Goal: Check status: Check status

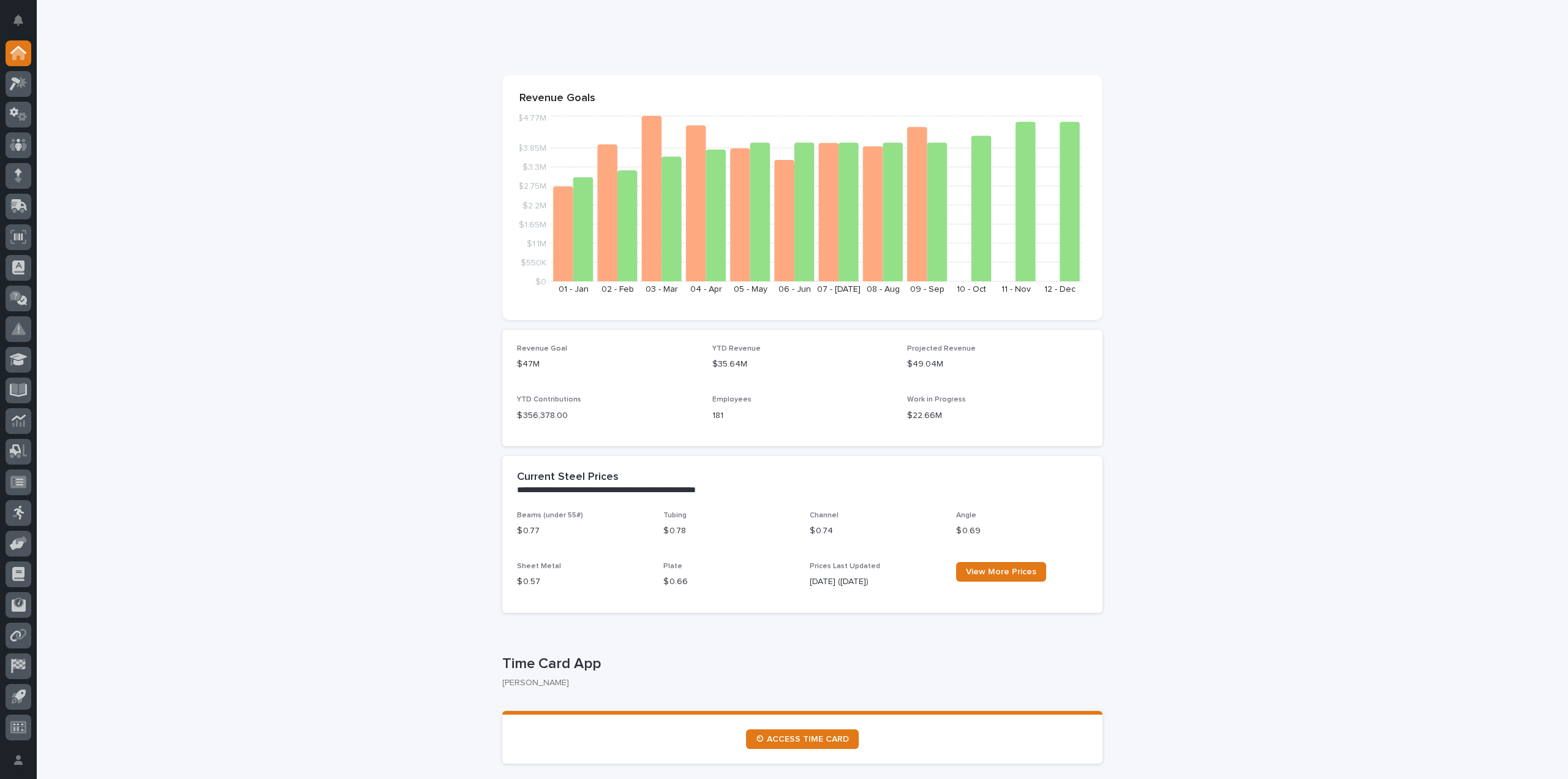
scroll to position [245, 0]
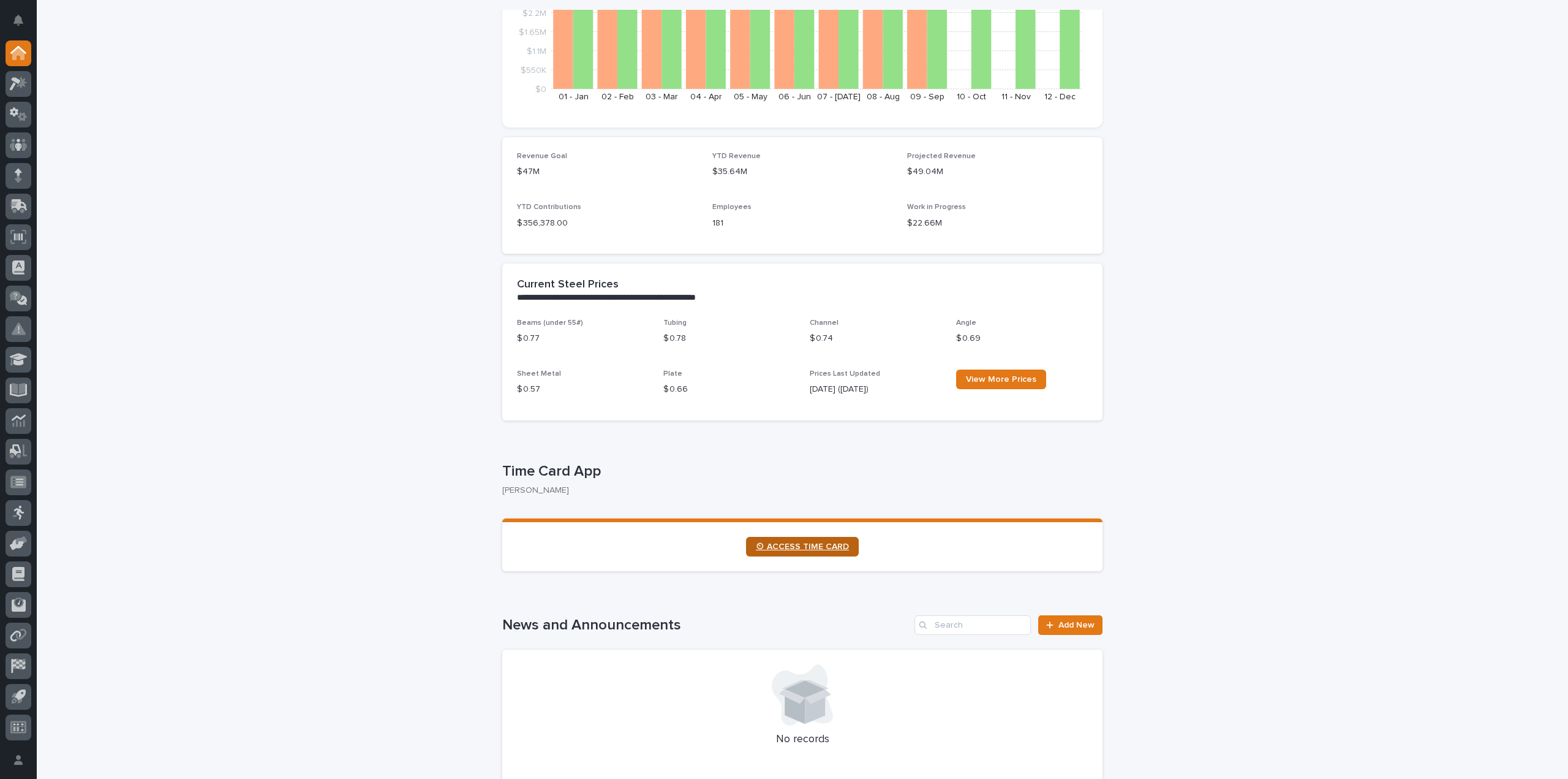
click at [816, 546] on span "⏲ ACCESS TIME CARD" at bounding box center [802, 547] width 93 height 9
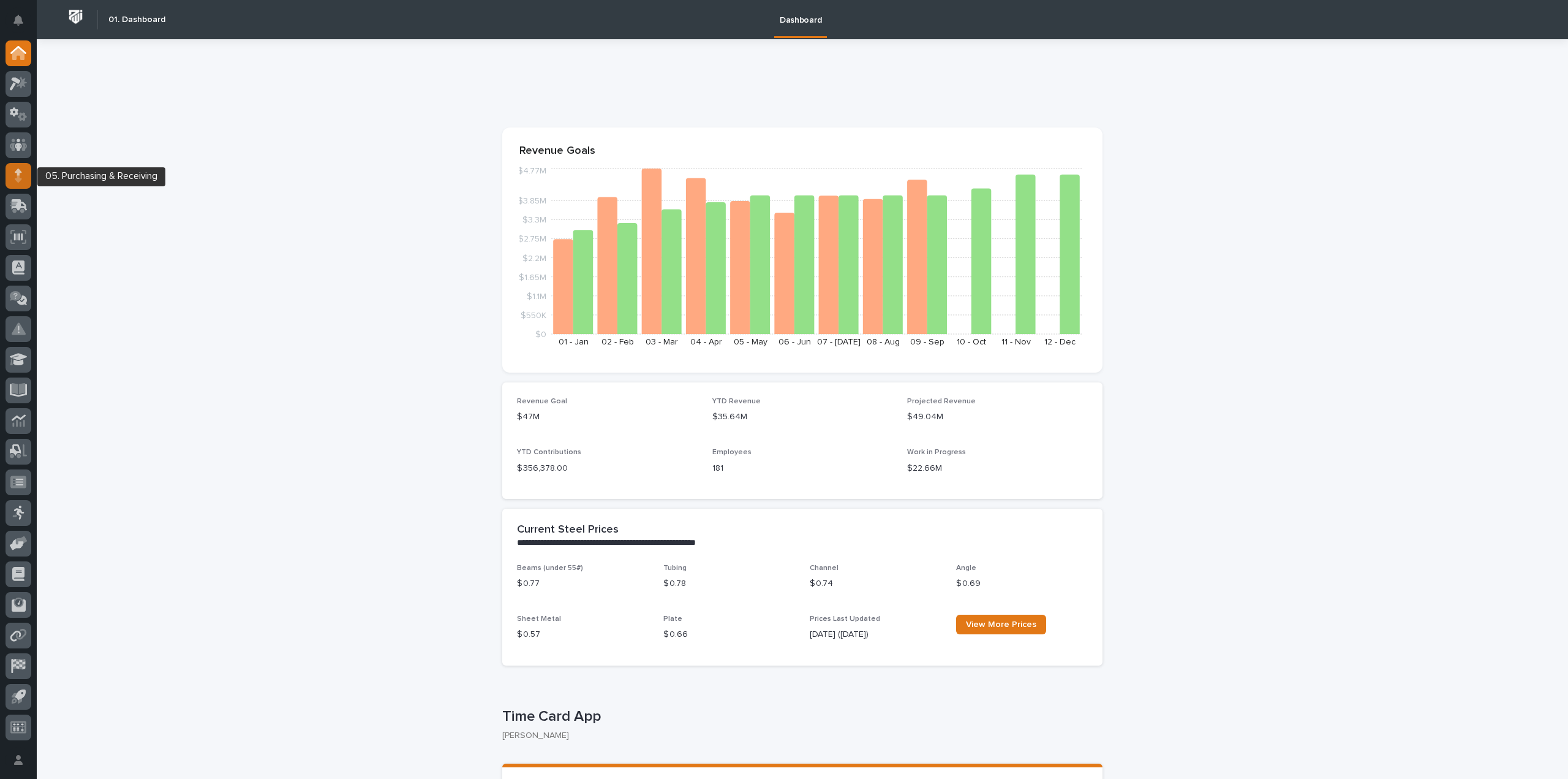
click at [21, 180] on icon at bounding box center [18, 175] width 7 height 14
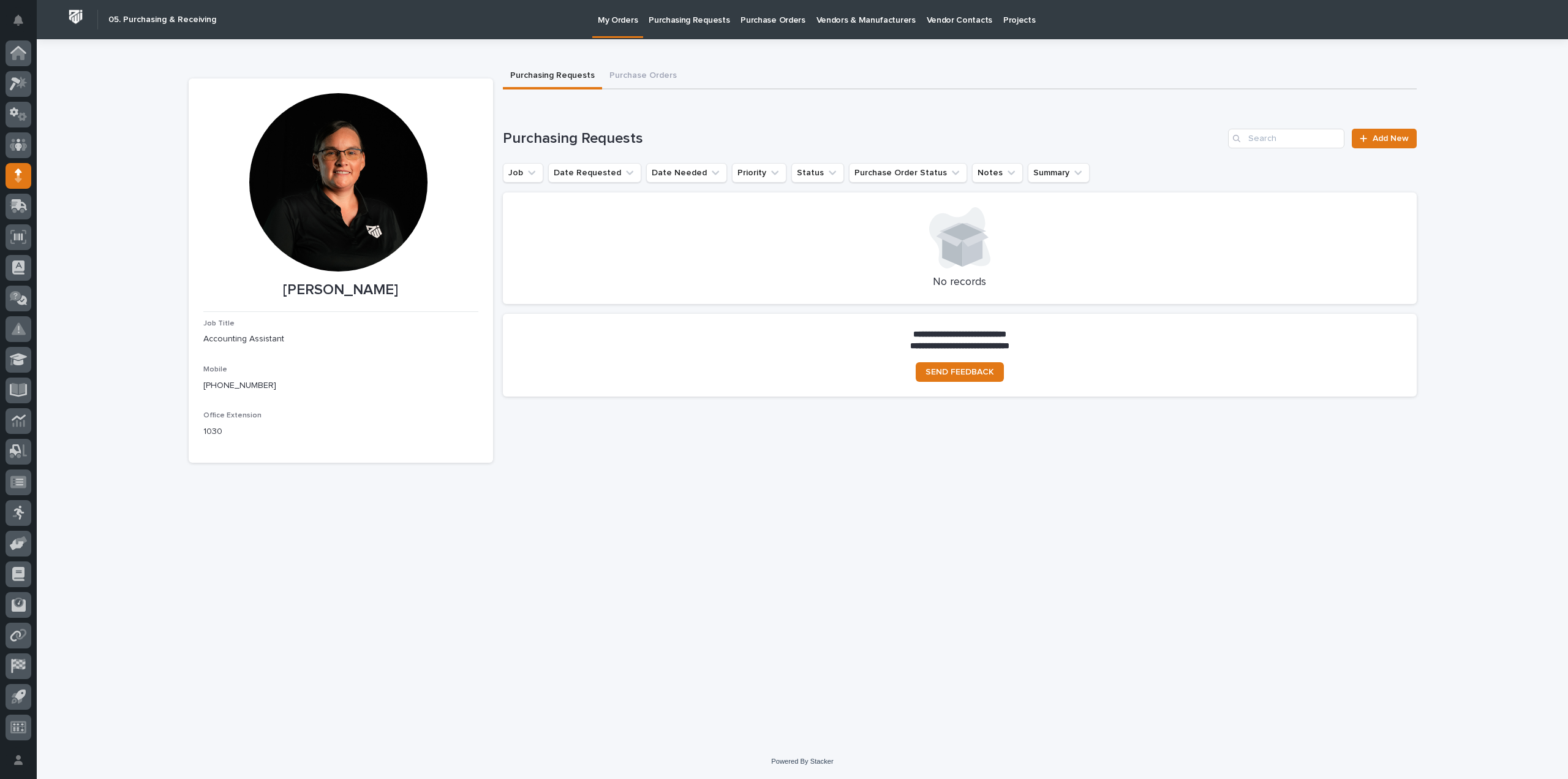
click at [771, 21] on p "Purchase Orders" at bounding box center [773, 12] width 64 height 26
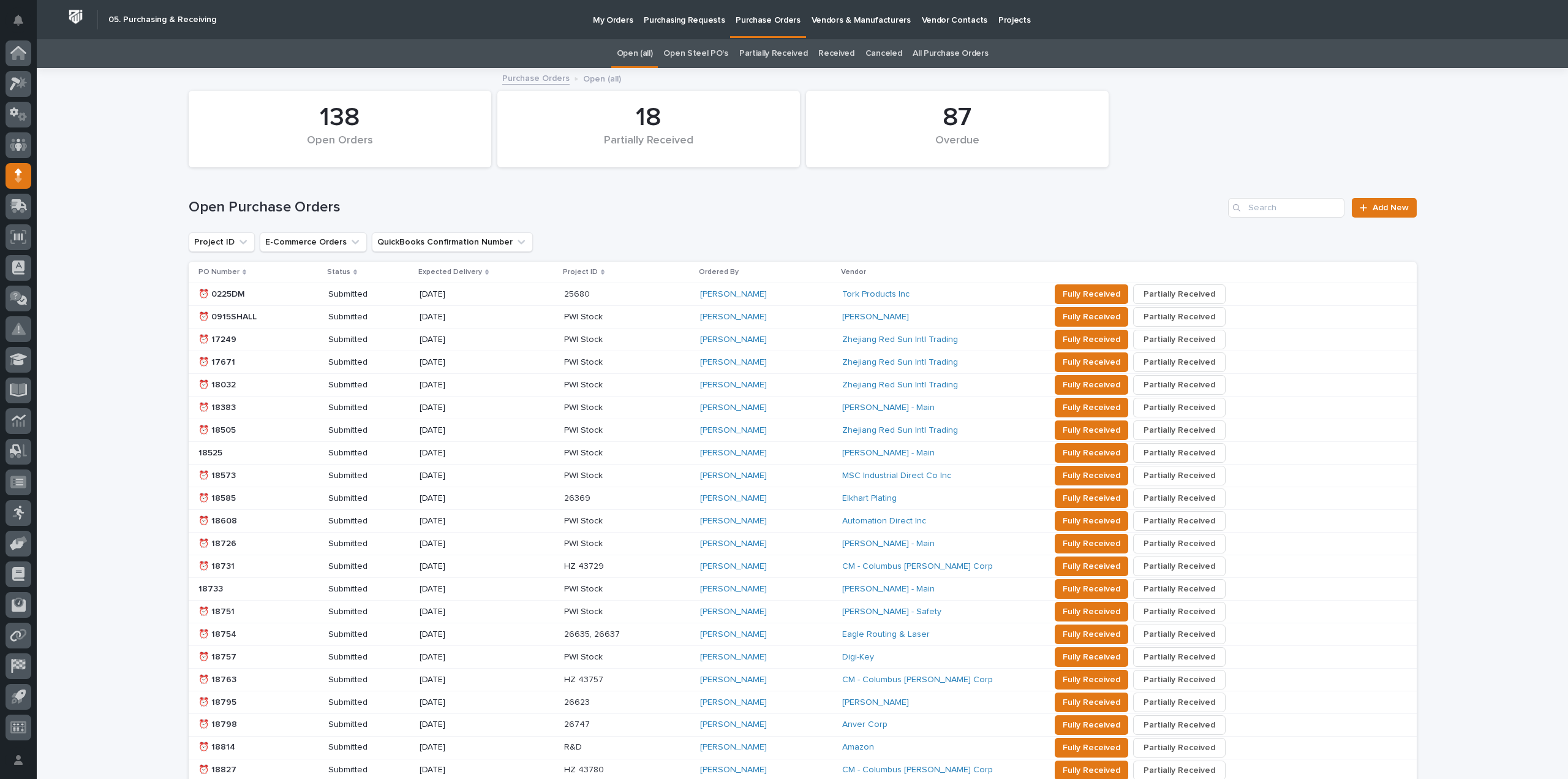
click at [937, 57] on link "All Purchase Orders" at bounding box center [950, 54] width 76 height 29
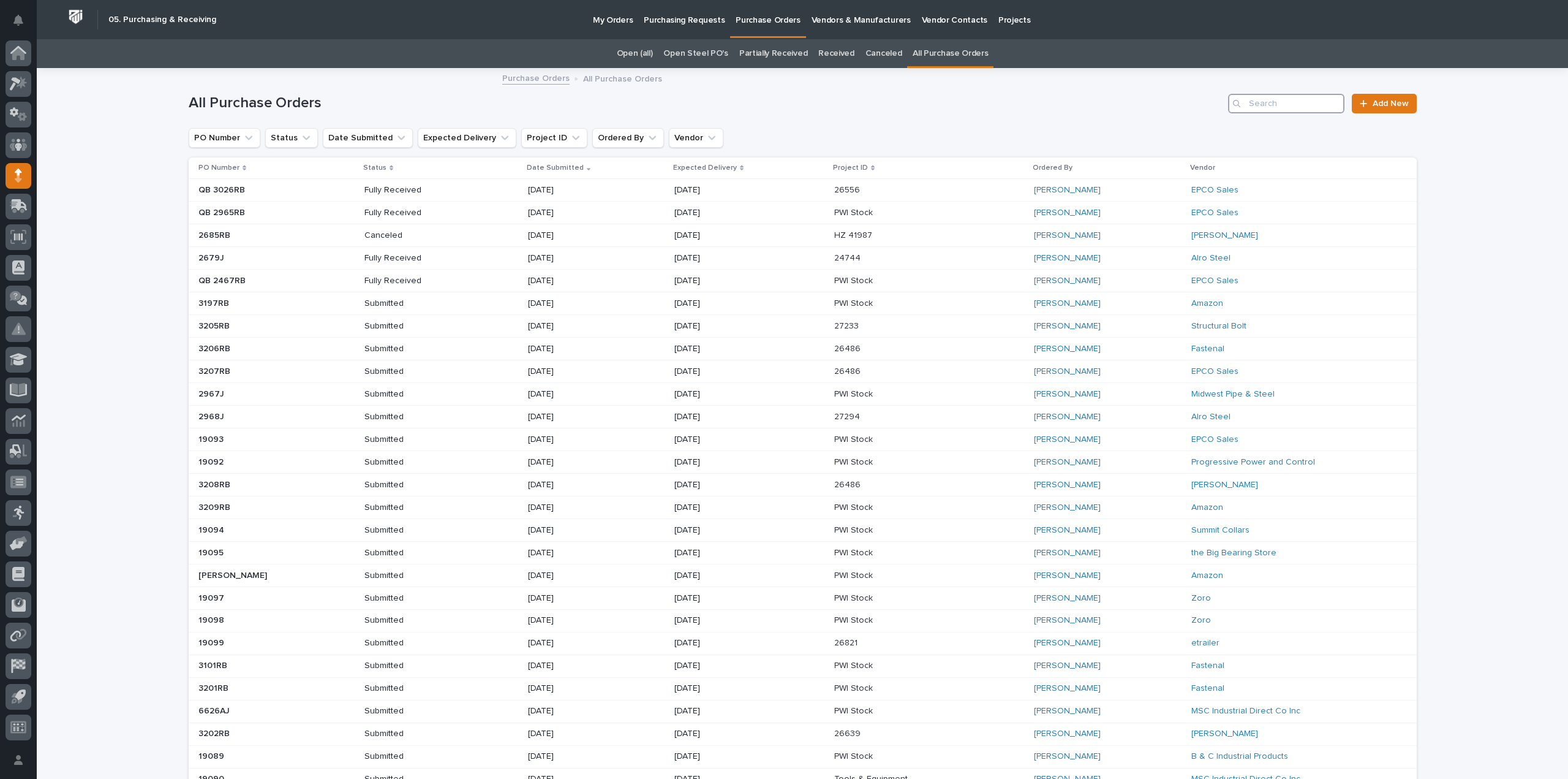
click at [1280, 99] on input "Search" at bounding box center [1286, 103] width 116 height 19
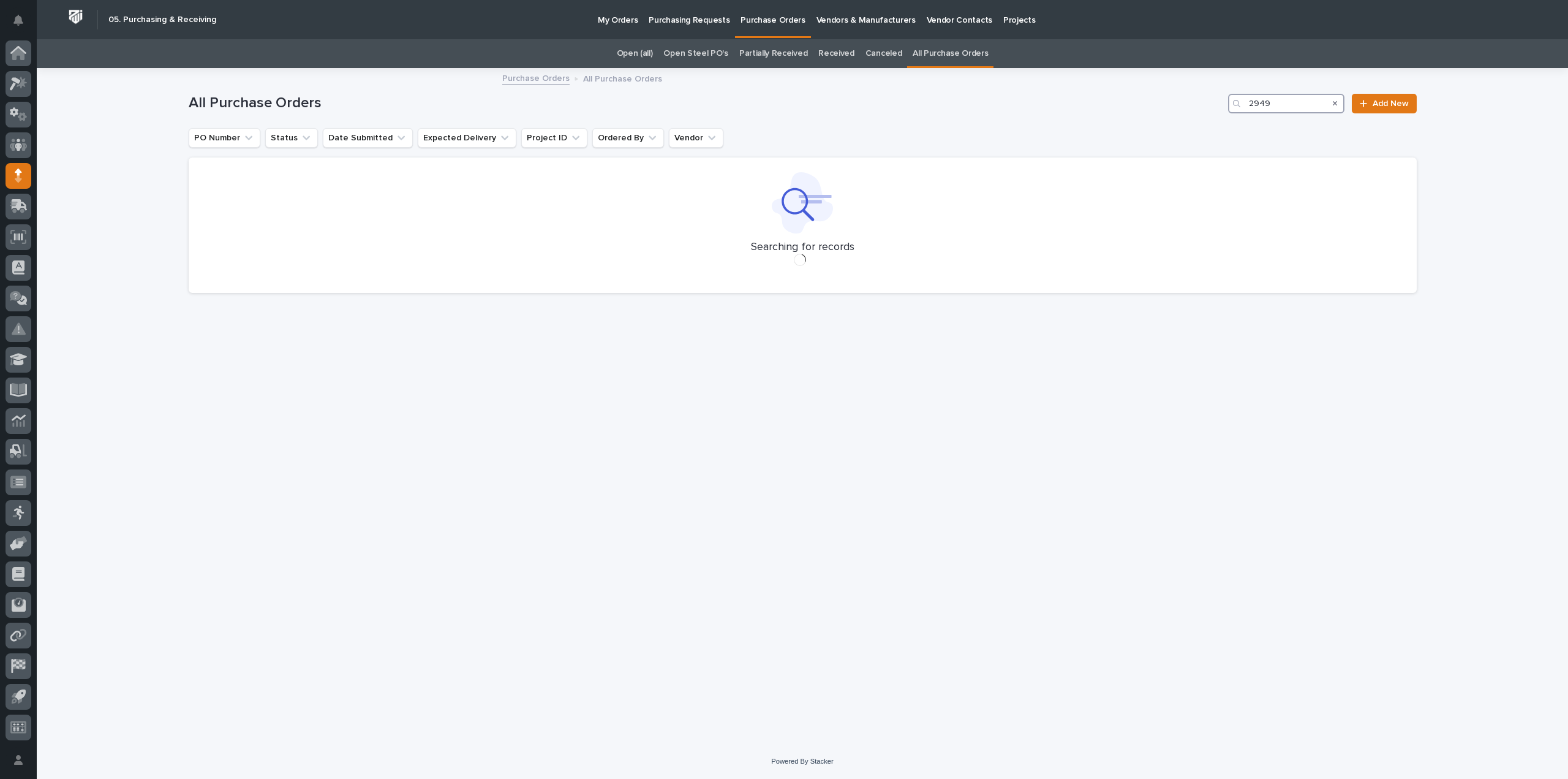
type input "2949"
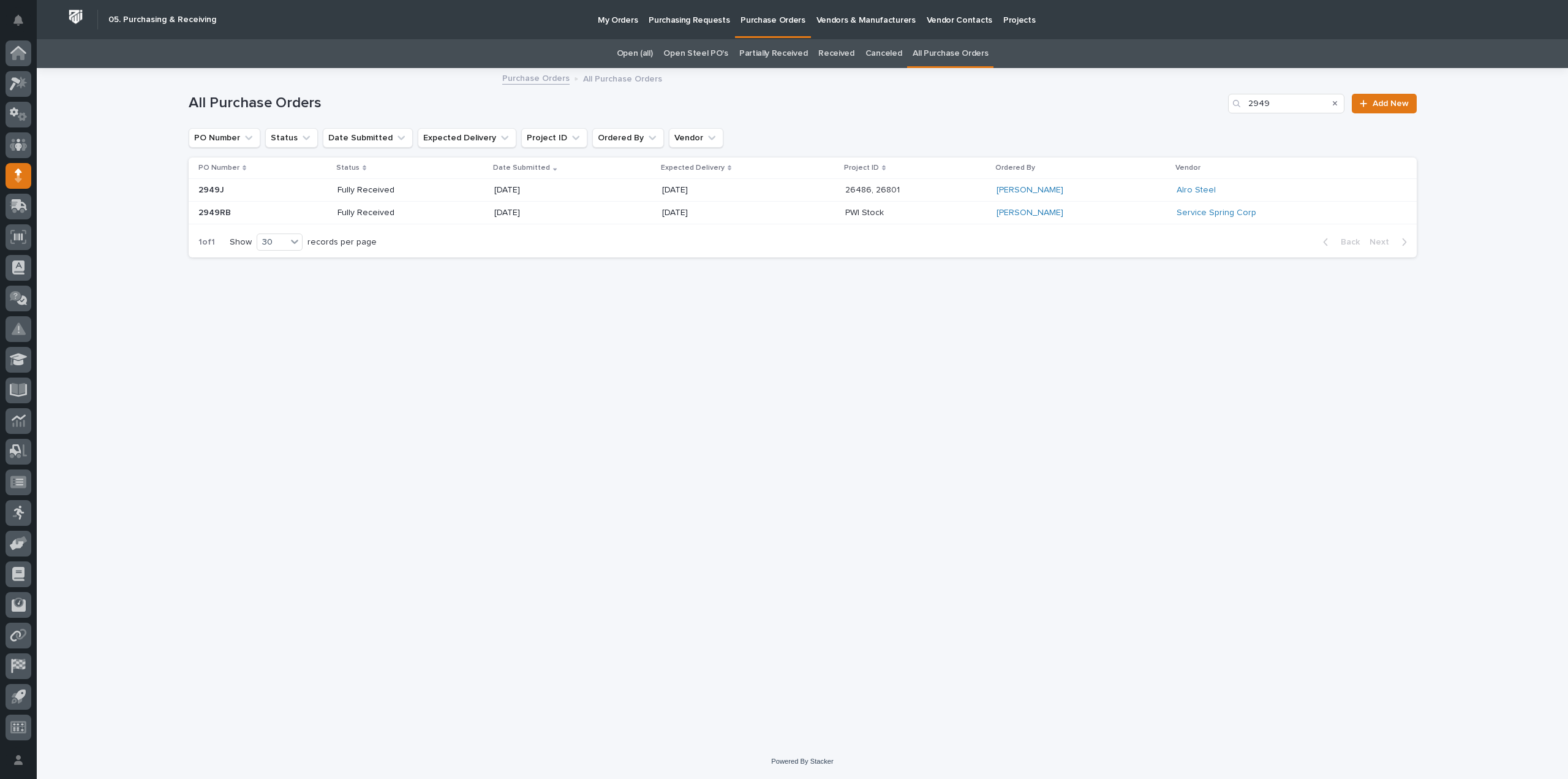
click at [846, 185] on p "26486, 26801" at bounding box center [874, 188] width 57 height 13
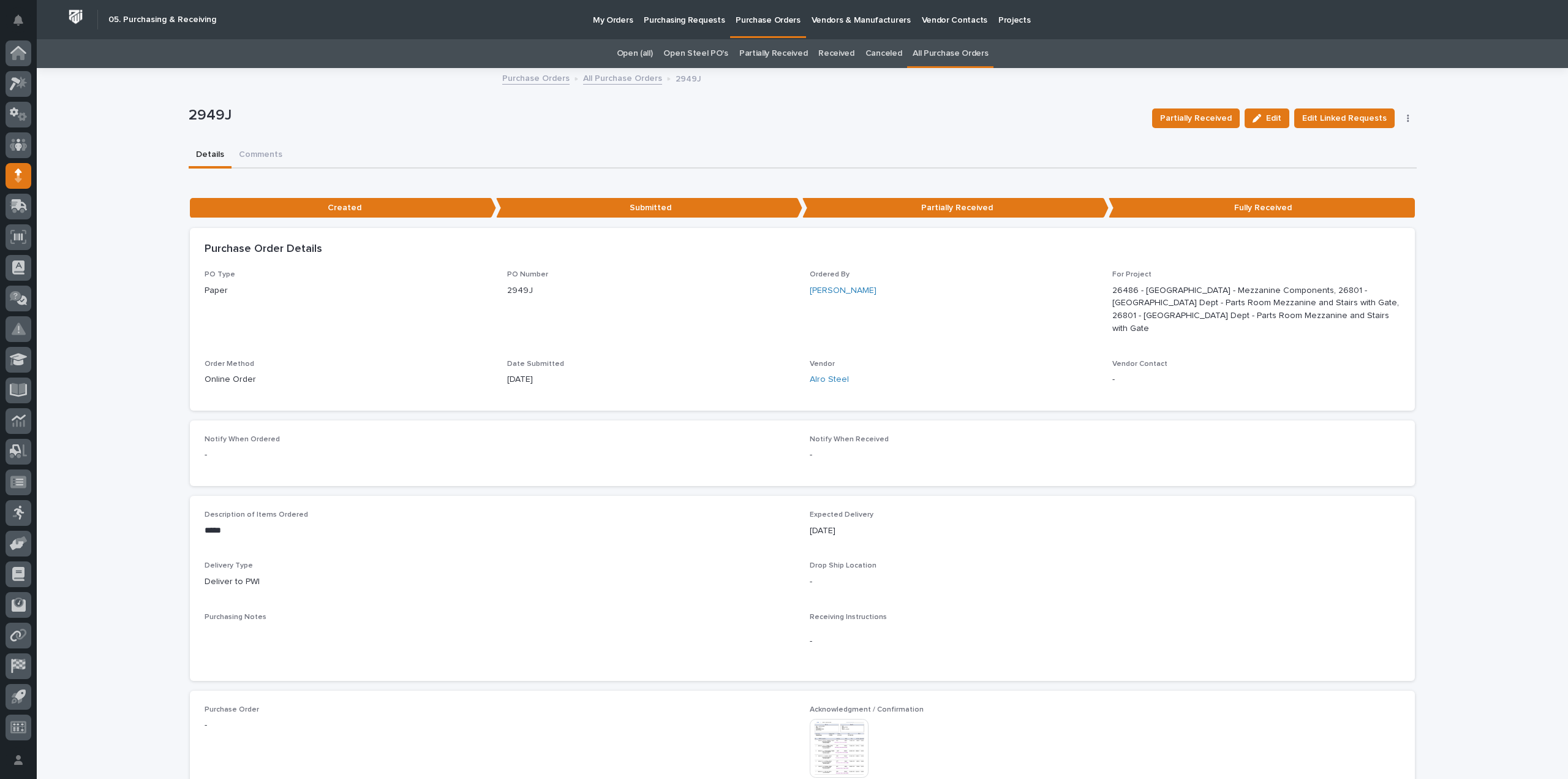
scroll to position [306, 0]
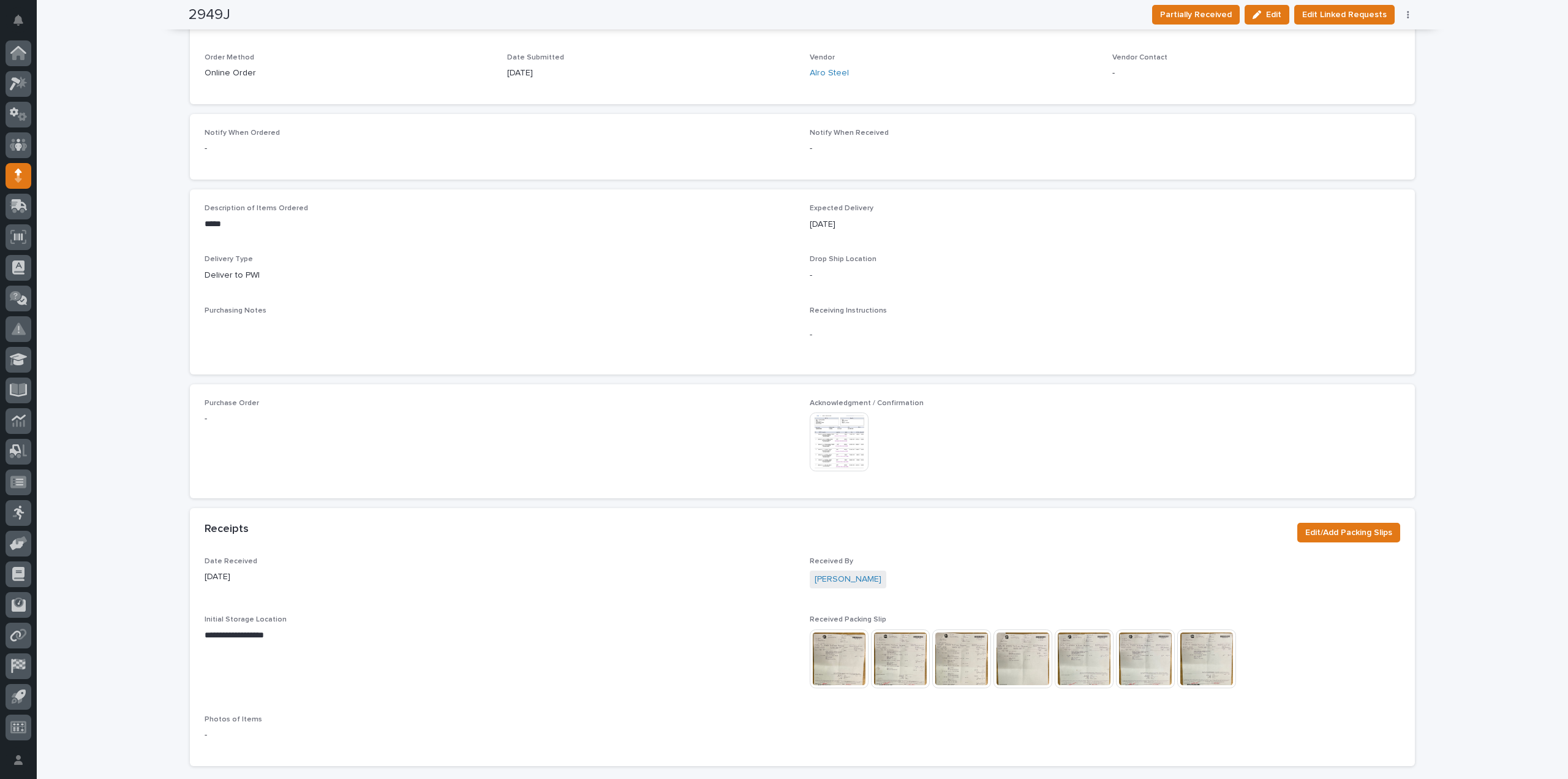
click at [831, 455] on img at bounding box center [839, 441] width 59 height 59
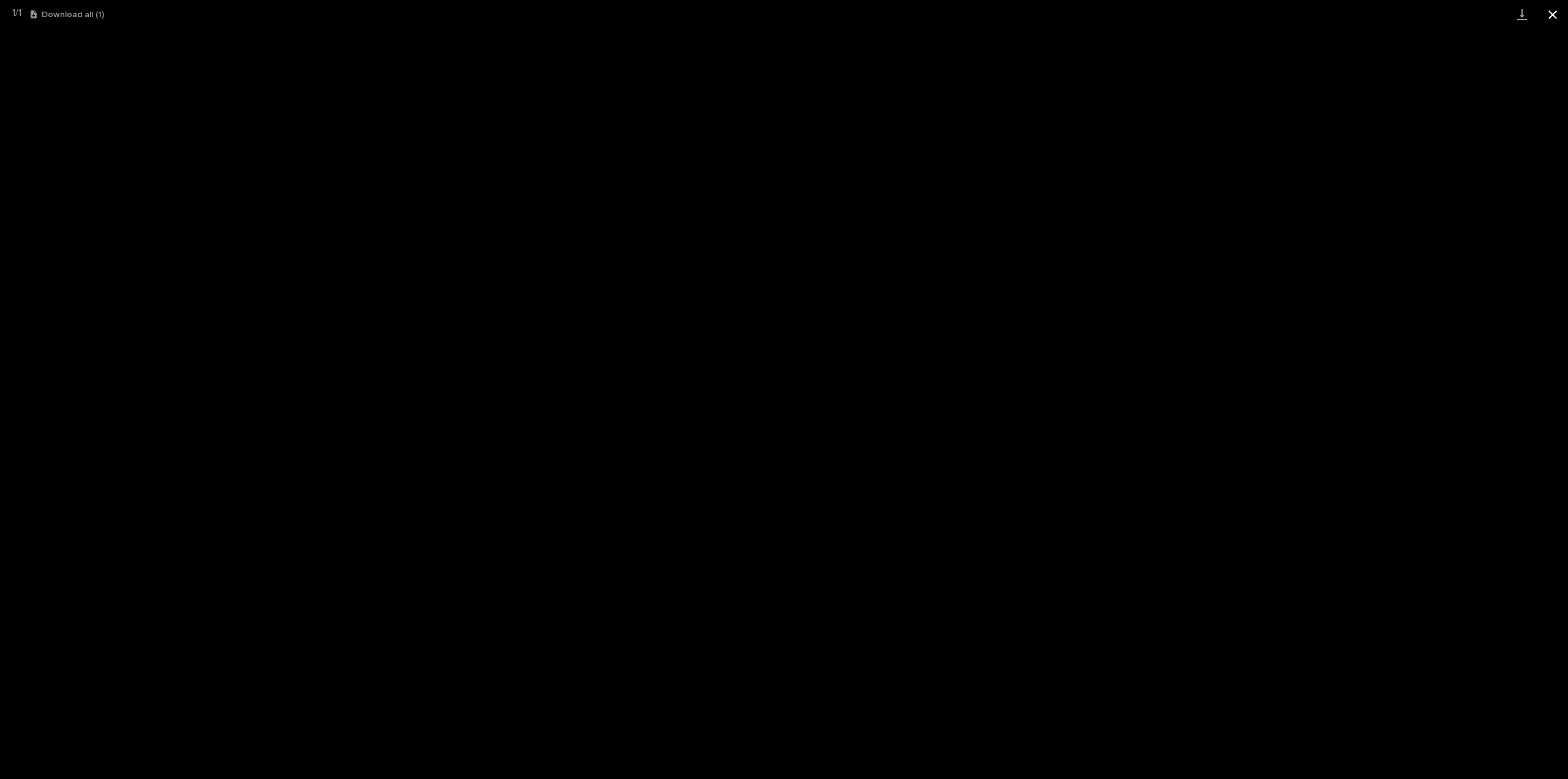
click at [1547, 18] on button "Close gallery" at bounding box center [1552, 14] width 31 height 29
